Goal: Task Accomplishment & Management: Manage account settings

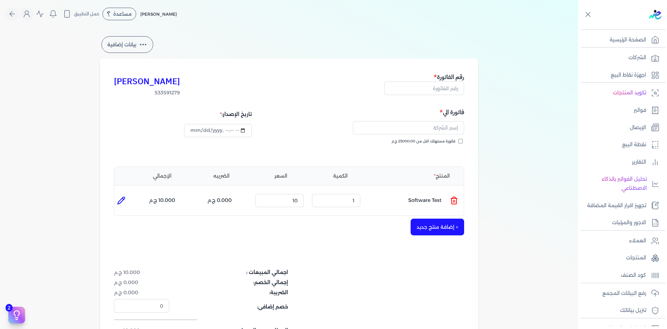
select select "EGP"
select select "B"
select select "EGS"
click at [636, 139] on link "نقطة البيع" at bounding box center [620, 144] width 85 height 15
select select "EGP"
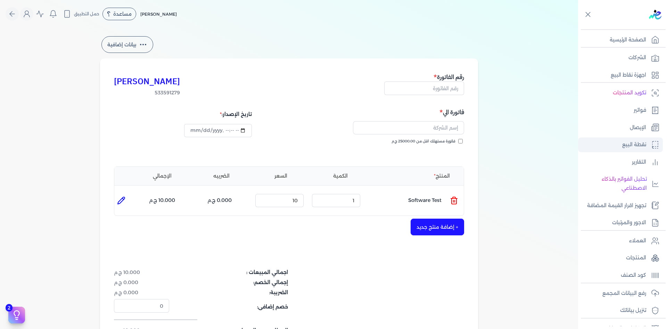
select select "EGS"
select select "B"
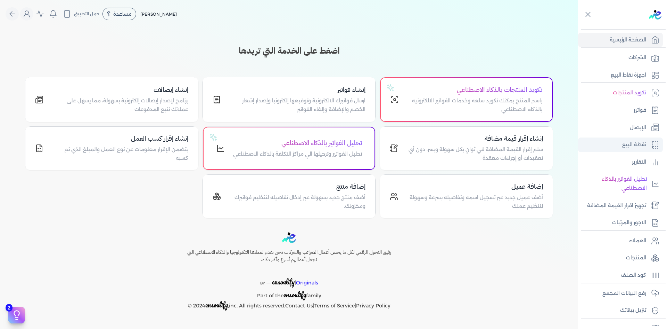
click at [639, 144] on p "نقطة البيع" at bounding box center [635, 144] width 24 height 9
select select "EGP"
select select "EGS"
select select "B"
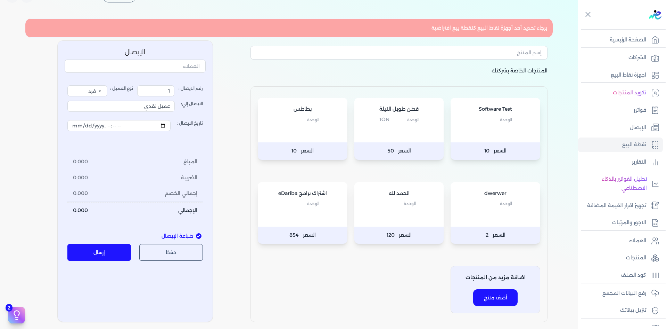
scroll to position [17, 0]
click at [460, 28] on div "برجاء تحديد أحد أجهزة نقاط البيع كنقطة بيع افتراضية" at bounding box center [289, 28] width 528 height 19
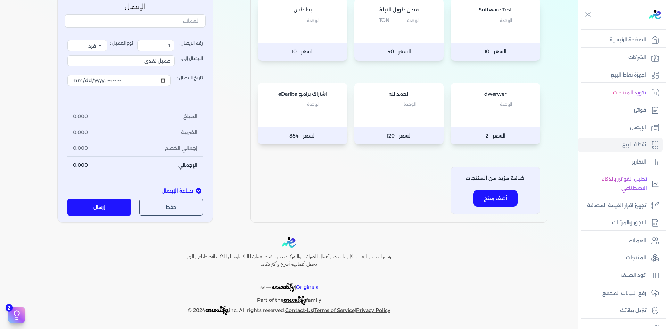
scroll to position [0, 0]
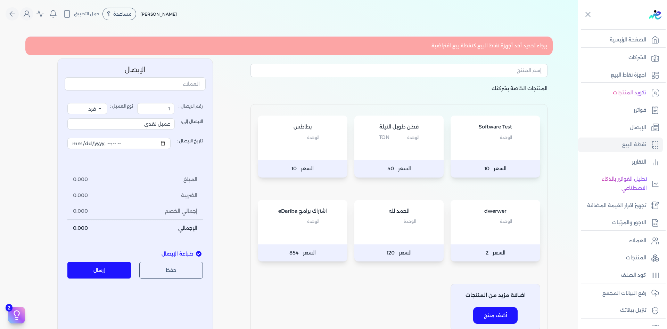
click at [498, 153] on div "Software Test الوحدة" at bounding box center [496, 137] width 90 height 44
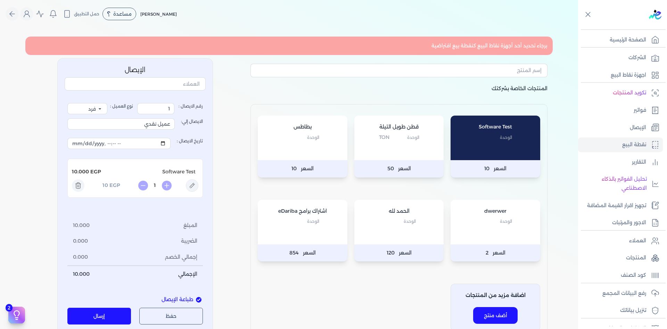
click at [355, 96] on p "المنتجات الخاصة بشركتك" at bounding box center [399, 94] width 297 height 20
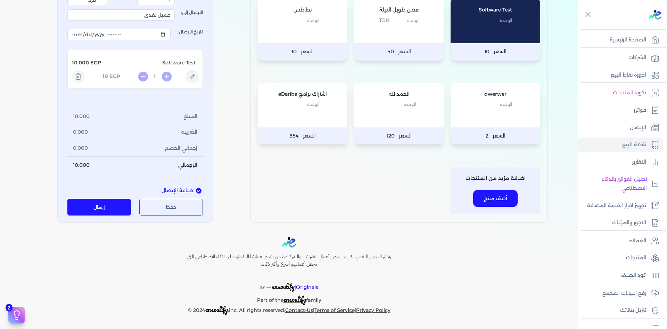
scroll to position [36, 0]
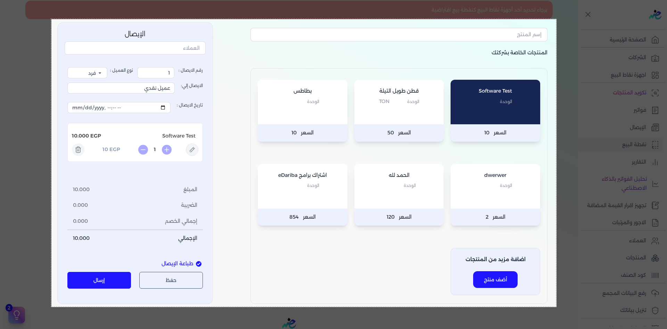
drag, startPoint x: 51, startPoint y: 19, endPoint x: 557, endPoint y: 307, distance: 581.5
click at [557, 307] on body "برجاء مراجعة صحة رقم التسجيل الضريبي : 533591279 من هنا Dismiss ✕ ✕ استهلكت 100…" at bounding box center [333, 164] width 667 height 329
click at [532, 314] on button "Capture" at bounding box center [536, 315] width 35 height 10
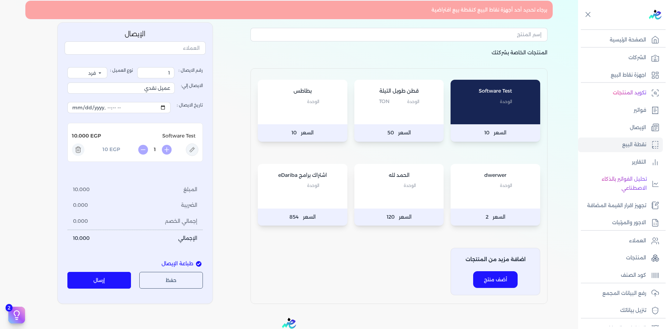
scroll to position [0, 0]
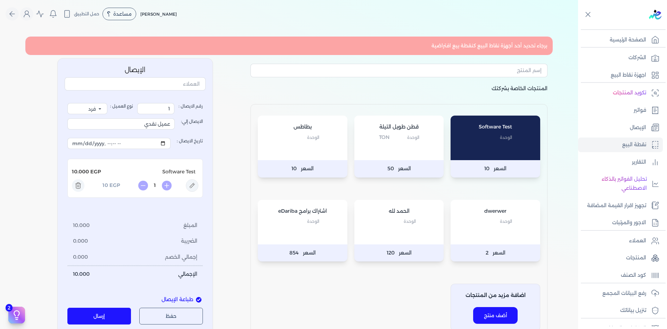
click at [515, 91] on p "المنتجات الخاصة بشركتك" at bounding box center [399, 94] width 297 height 20
click at [231, 183] on div "برجاء تحديد أحد أجهزة نقاط البيع كنقطة بيع افتراضية المنتجات الخاصة بشركتك Soft…" at bounding box center [289, 186] width 534 height 306
click at [627, 76] on p "اجهزة نقاط البيع" at bounding box center [628, 75] width 35 height 9
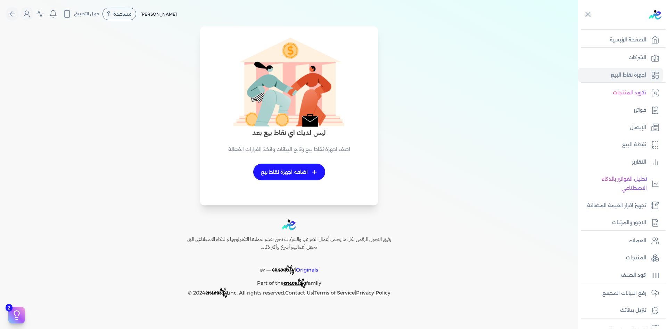
click at [398, 110] on div "ليس لديك اي نقاط بيع بعد اضف اجهزة نقاط بيع وتابع البيانات واتخذ القرارات الفعا…" at bounding box center [289, 120] width 570 height 170
click at [647, 56] on link "الشركات" at bounding box center [620, 57] width 85 height 15
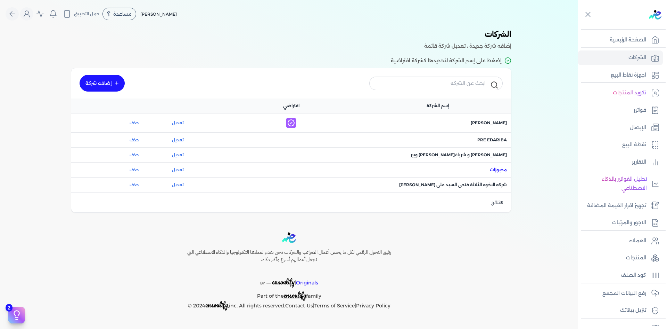
click at [494, 172] on span "اسم الشركة : مخبوزات" at bounding box center [498, 170] width 17 height 6
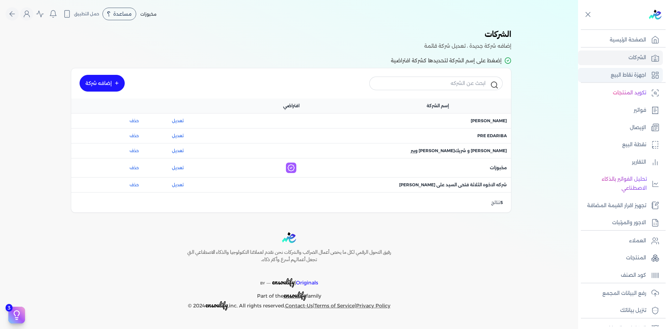
click at [640, 72] on p "اجهزة نقاط البيع" at bounding box center [628, 75] width 35 height 9
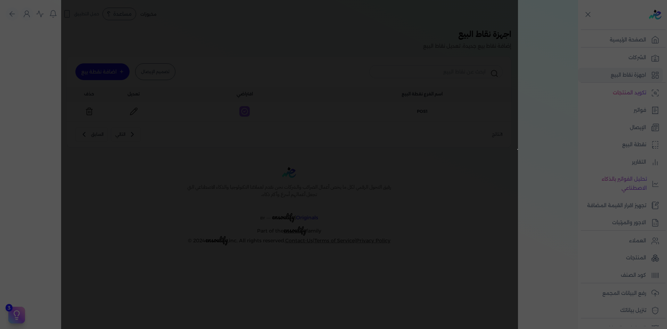
drag, startPoint x: 518, startPoint y: 149, endPoint x: 61, endPoint y: 87, distance: 461.3
click at [61, 87] on body "برجاء مراجعة صحة رقم التسجيل الضريبي : 767827139 من هنا Dismiss ✕ ✕ استهلكت 100…" at bounding box center [333, 164] width 667 height 329
click at [550, 163] on elgrayright at bounding box center [364, 164] width 606 height 329
drag, startPoint x: 547, startPoint y: 165, endPoint x: 547, endPoint y: 181, distance: 16.0
click at [547, 181] on elgrayright at bounding box center [364, 164] width 606 height 329
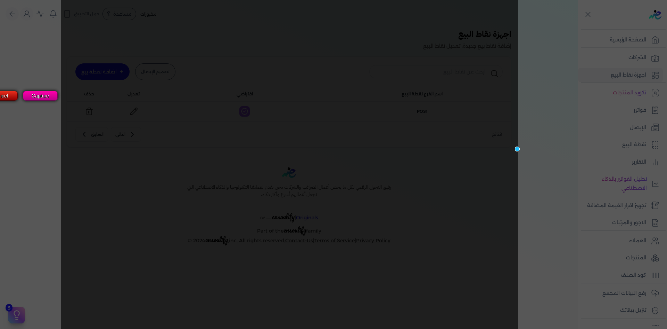
click at [2, 93] on button "Cancel" at bounding box center [0, 96] width 35 height 10
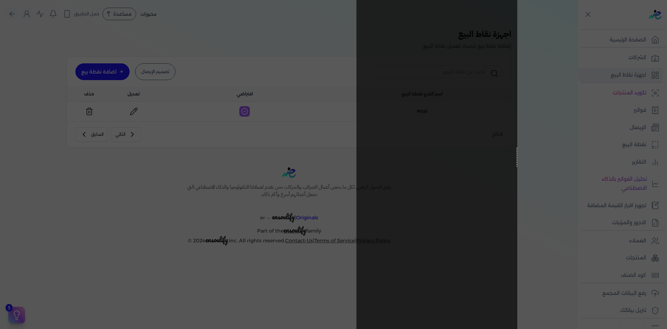
drag, startPoint x: 518, startPoint y: 148, endPoint x: 360, endPoint y: 169, distance: 158.8
click at [360, 169] on body "برجاء مراجعة صحة رقم التسجيل الضريبي : 767827139 من هنا Dismiss ✕ ✕ استهلكت 100…" at bounding box center [333, 164] width 667 height 329
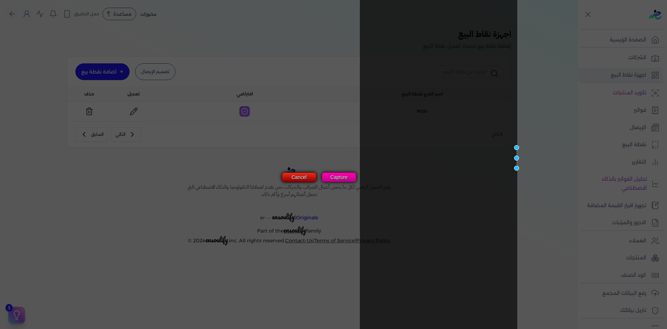
click at [309, 175] on button "Cancel" at bounding box center [299, 177] width 35 height 10
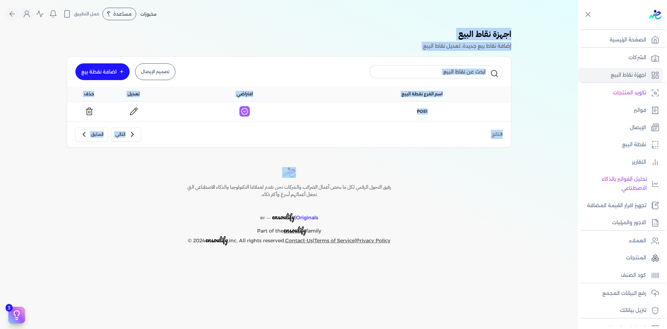
drag, startPoint x: 66, startPoint y: 25, endPoint x: 487, endPoint y: 154, distance: 439.7
click at [487, 154] on div "Toggle Navigation الاسعار العمولات مساعدة خدمة العملاء دليل المستخدم تسجيل الدخ…" at bounding box center [289, 164] width 578 height 329
click at [517, 150] on div "اجهزة نقاط البيع إضافة نقاط بيع جديدة، تعديل نقاط البيع تصميم الإيصال اضافة نقط…" at bounding box center [289, 90] width 562 height 125
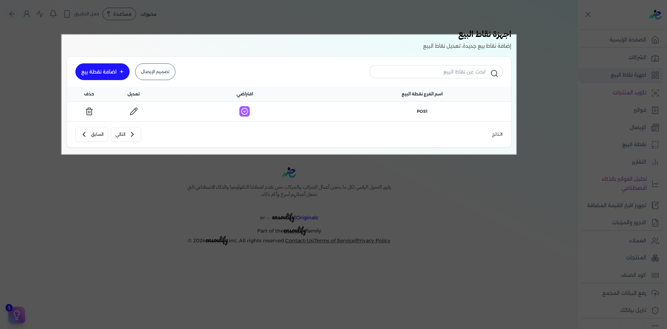
drag, startPoint x: 62, startPoint y: 34, endPoint x: 517, endPoint y: 154, distance: 471.3
click at [517, 154] on body "برجاء مراجعة صحة رقم التسجيل الضريبي : 767827139 من هنا Dismiss ✕ ✕ استهلكت 100…" at bounding box center [333, 164] width 667 height 329
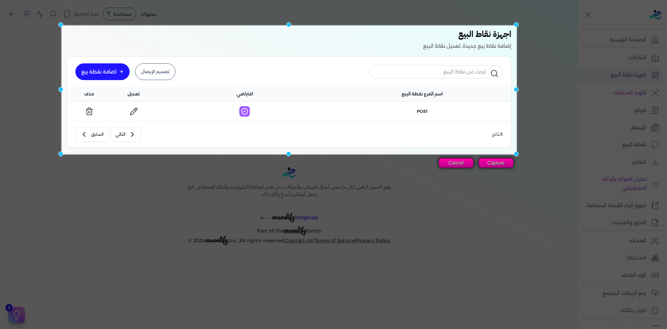
drag, startPoint x: 287, startPoint y: 32, endPoint x: 289, endPoint y: 23, distance: 9.1
click at [289, 23] on div at bounding box center [288, 24] width 5 height 5
click at [497, 161] on button "Capture" at bounding box center [496, 163] width 35 height 10
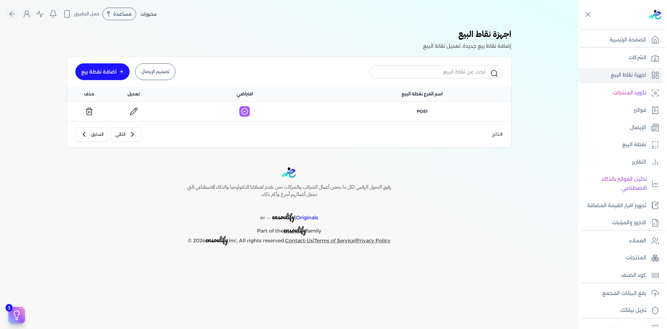
click at [133, 112] on icon at bounding box center [134, 111] width 8 height 8
click at [116, 67] on link "اضافة نقطة بيع" at bounding box center [102, 71] width 54 height 17
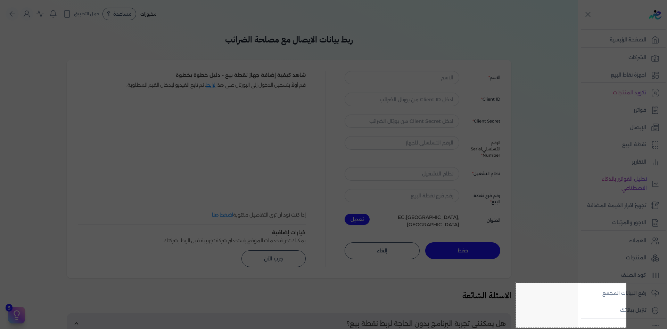
drag, startPoint x: 517, startPoint y: 282, endPoint x: 619, endPoint y: 327, distance: 112.4
click at [619, 327] on body "برجاء مراجعة صحة رقم التسجيل الضريبي : 767827139 من هنا Dismiss ✕ ✕ استهلكت 100…" at bounding box center [333, 164] width 667 height 329
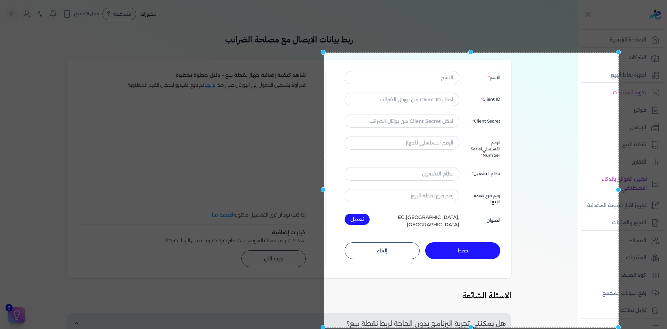
drag, startPoint x: 515, startPoint y: 283, endPoint x: 322, endPoint y: 54, distance: 299.5
click at [322, 54] on div at bounding box center [323, 52] width 5 height 5
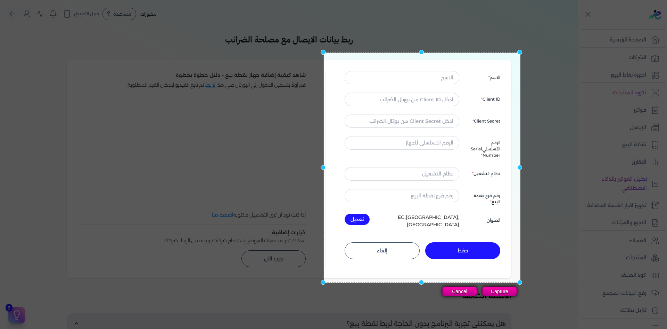
drag, startPoint x: 619, startPoint y: 326, endPoint x: 521, endPoint y: 281, distance: 108.4
click at [521, 281] on div at bounding box center [520, 281] width 5 height 5
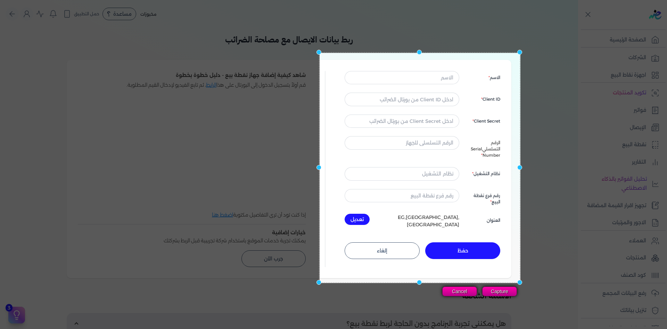
drag, startPoint x: 323, startPoint y: 168, endPoint x: 318, endPoint y: 167, distance: 4.2
click at [318, 167] on div at bounding box center [319, 167] width 5 height 5
click at [498, 294] on button "Capture" at bounding box center [500, 291] width 35 height 10
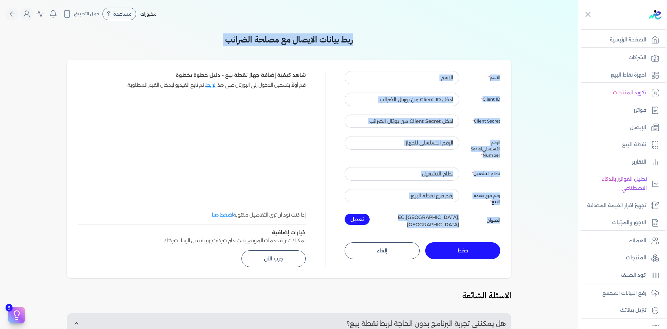
drag, startPoint x: 357, startPoint y: 39, endPoint x: 383, endPoint y: 269, distance: 232.3
click at [383, 269] on div "ربط بيانات الايصال مع مصلحة الضرائب الاسم Client ID Client Secret الرقم التسلسل…" at bounding box center [289, 153] width 445 height 250
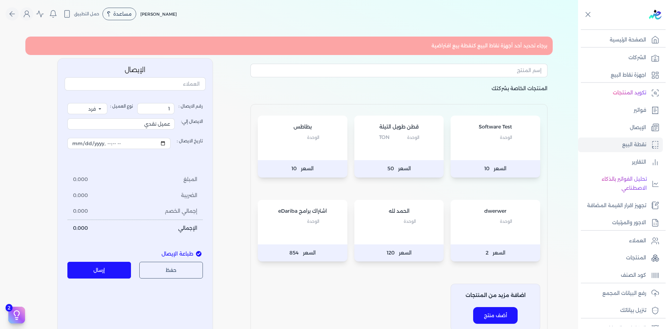
select select "EGP"
select select "EGS"
select select "B"
click at [631, 73] on p "اجهزة نقاط البيع" at bounding box center [628, 75] width 35 height 9
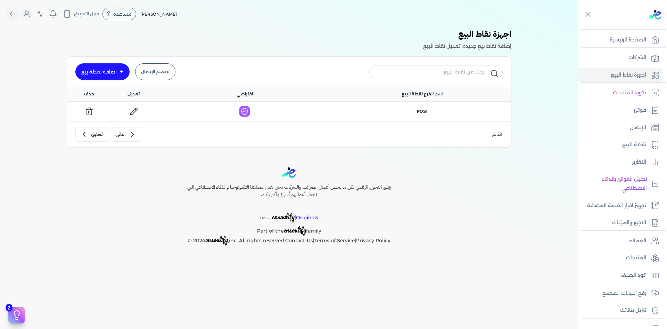
click at [90, 71] on div "اضافة نقطة بيع" at bounding box center [98, 71] width 35 height 5
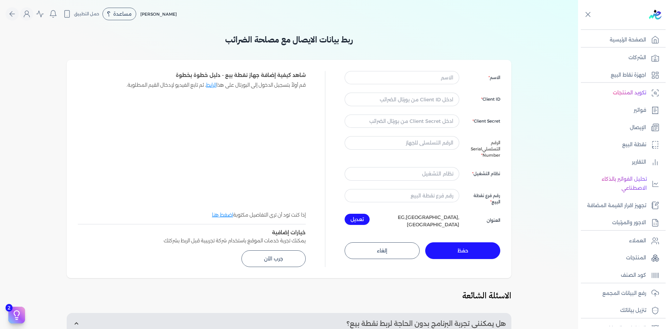
click at [561, 165] on div "ربط بيانات الايصال مع مصلحة الضرائب الاسم Client ID Client Secret الرقم التسلسل…" at bounding box center [289, 241] width 578 height 427
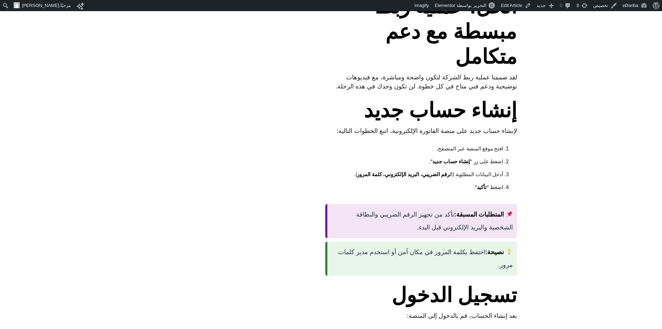
scroll to position [649, 0]
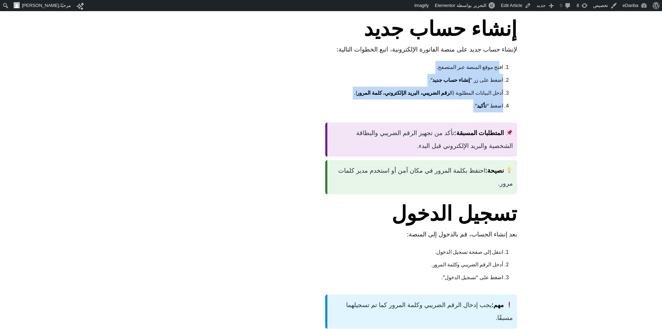
drag, startPoint x: 498, startPoint y: 96, endPoint x: 351, endPoint y: 136, distance: 152.6
click at [351, 112] on ol "افتح موقع المنصة عبر المتصفح. اضغط على زر “ إنشاء حساب جديد “. أدخل البيانات ال…" at bounding box center [421, 86] width 192 height 51
click at [351, 112] on li "اضغط “ تأكيد “." at bounding box center [420, 105] width 165 height 13
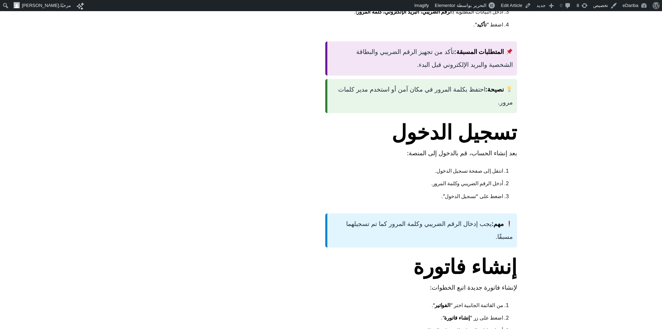
scroll to position [568, 0]
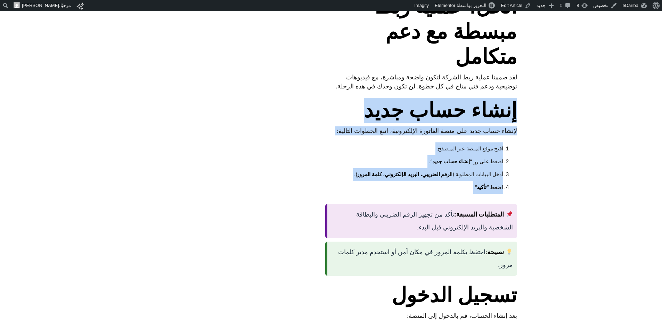
drag, startPoint x: 516, startPoint y: 135, endPoint x: 360, endPoint y: 217, distance: 175.2
click at [360, 217] on div "هل تشعر بالخوف من ربط شركتك بالأنظمة الحكومية؟ تخيل هذا الموقف: أنت تعرف أن علي…" at bounding box center [421, 296] width 192 height 1175
click at [360, 194] on li "اضغط “ تأكيد “." at bounding box center [420, 187] width 165 height 13
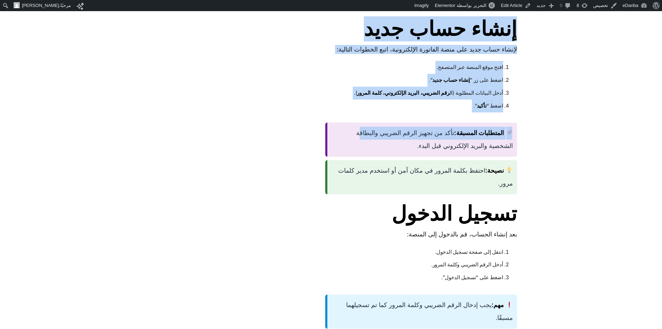
drag, startPoint x: 517, startPoint y: 131, endPoint x: 316, endPoint y: 217, distance: 218.2
click at [316, 217] on article "كيفية اضافى شركة الى حسابك 1 minute يقرأ في هل تشعر بالخوف من ربط شركتك بالأنظم…" at bounding box center [380, 207] width 274 height 1308
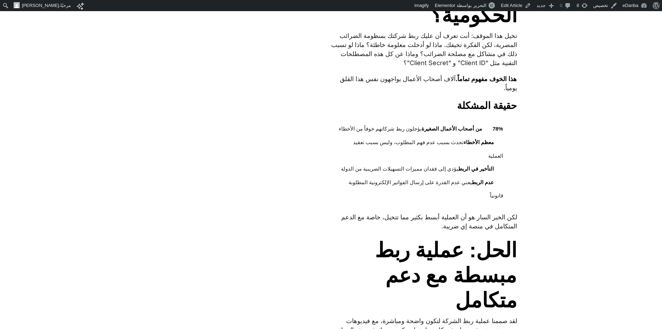
scroll to position [243, 0]
